Goal: Find specific page/section: Find specific page/section

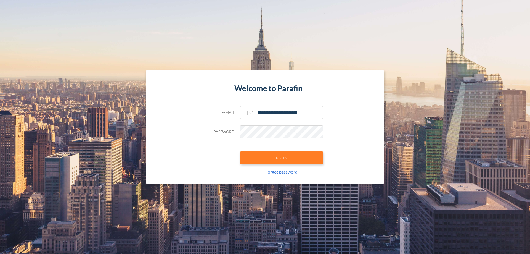
type input "**********"
click at [282, 158] on button "LOGIN" at bounding box center [281, 157] width 83 height 13
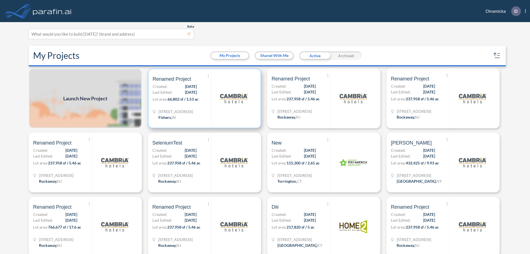
scroll to position [1, 0]
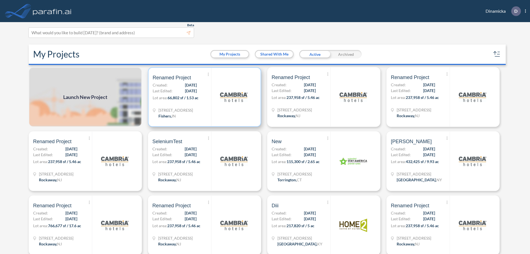
click at [203, 97] on p "Lot area: 66,802 sf / 1.53 ac" at bounding box center [182, 99] width 59 height 8
